Goal: Task Accomplishment & Management: Manage account settings

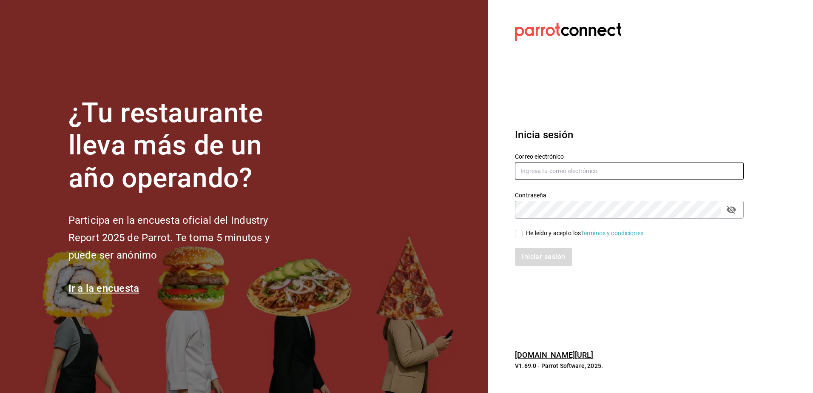
type input "[EMAIL_ADDRESS][DOMAIN_NAME]"
click at [533, 234] on div "He leído y acepto los Términos y condiciones." at bounding box center [585, 233] width 119 height 9
click at [523, 234] on input "He leído y acepto los Términos y condiciones." at bounding box center [519, 234] width 8 height 8
checkbox input "true"
click at [539, 254] on button "Iniciar sesión" at bounding box center [544, 257] width 58 height 18
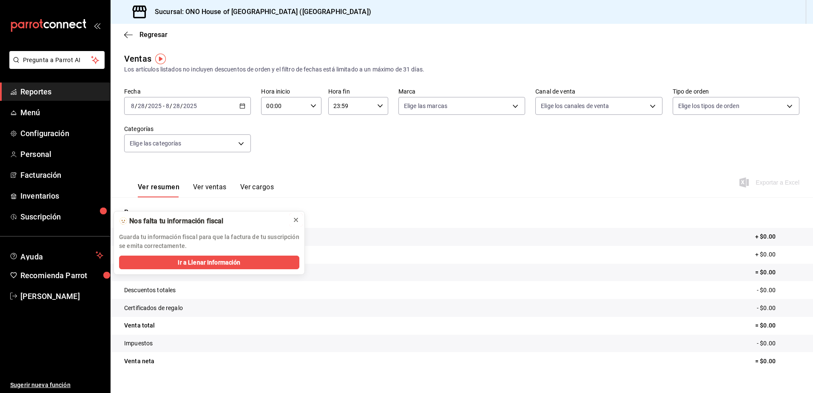
click at [298, 222] on icon at bounding box center [296, 219] width 7 height 7
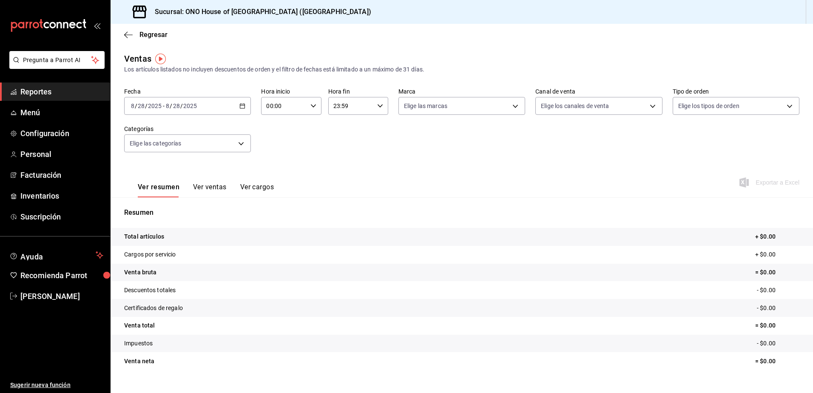
click at [309, 177] on div "Ver resumen Ver ventas Ver cargos Exportar a Excel" at bounding box center [462, 179] width 703 height 35
click at [352, 153] on div "Fecha [DATE] [DATE] - [DATE] [DATE] Hora inicio 00:00 Hora inicio Hora fin 23:5…" at bounding box center [461, 125] width 675 height 75
